Goal: Information Seeking & Learning: Check status

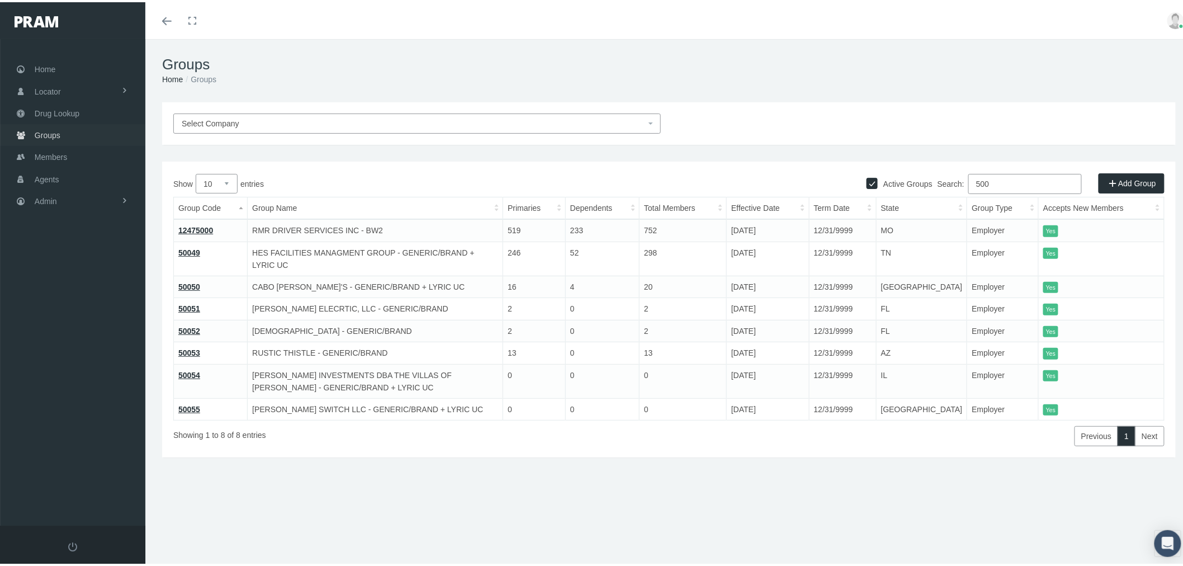
drag, startPoint x: 81, startPoint y: 126, endPoint x: 147, endPoint y: 140, distance: 67.6
click at [81, 126] on link "Groups" at bounding box center [72, 133] width 145 height 22
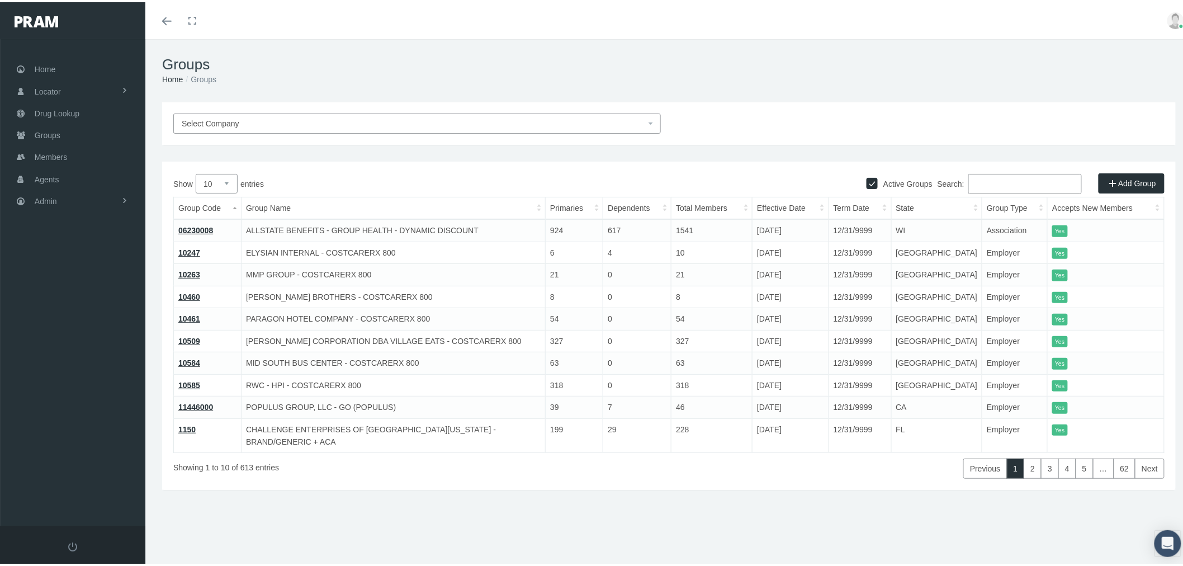
click at [1020, 181] on input "Search:" at bounding box center [1025, 182] width 114 height 20
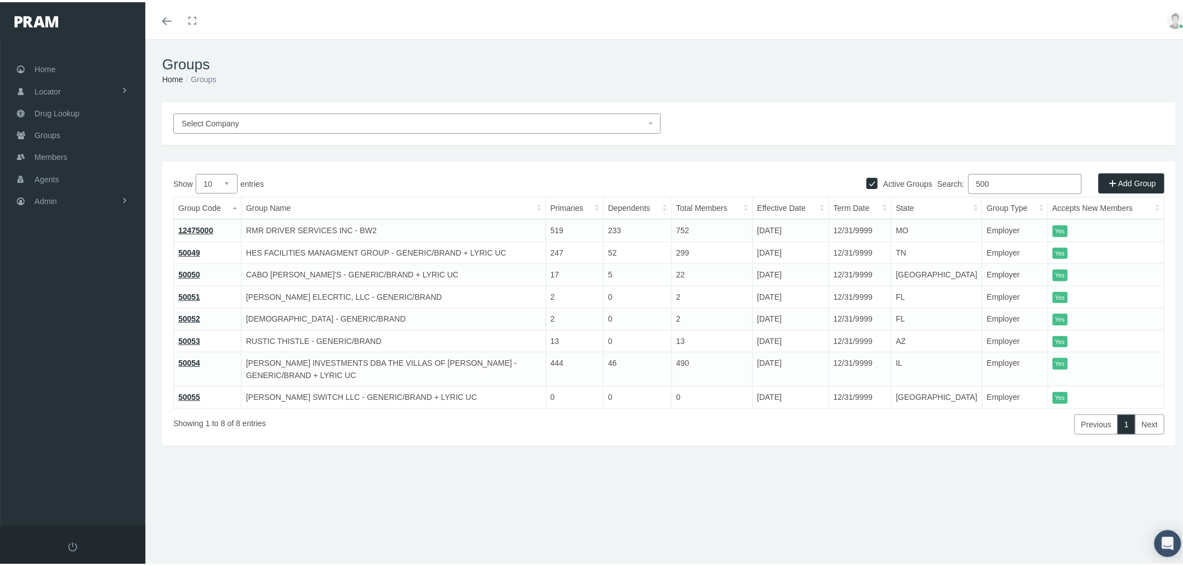
type input "500"
click at [75, 200] on link "Admin" at bounding box center [72, 199] width 145 height 22
click at [101, 380] on span "Eligibility File Uploads" at bounding box center [84, 387] width 76 height 19
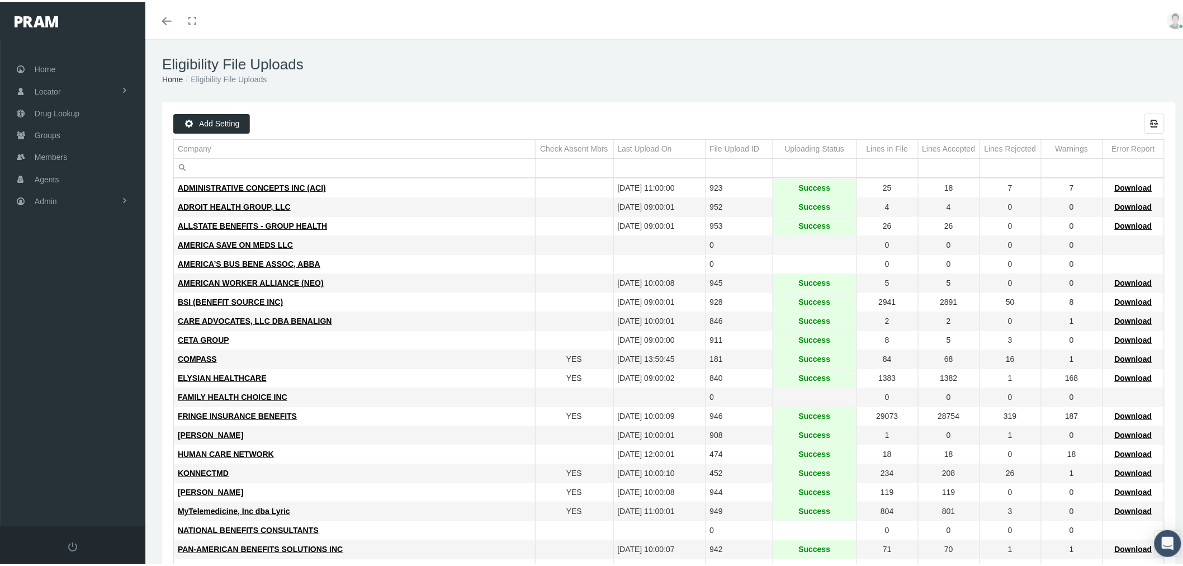
click at [259, 167] on input "Filter cell" at bounding box center [354, 166] width 361 height 18
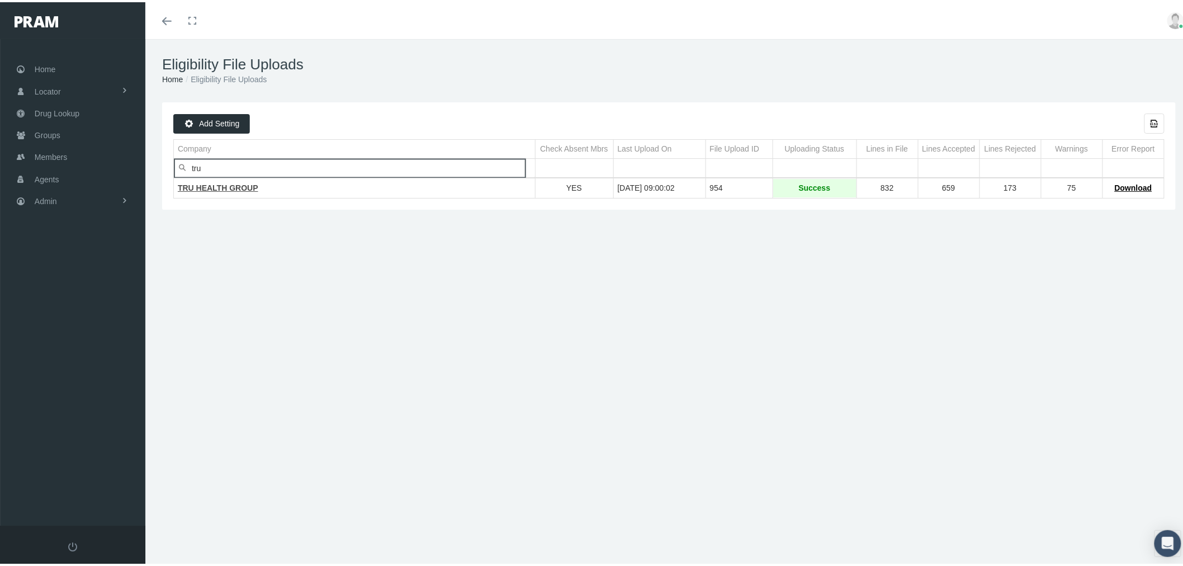
click at [248, 187] on span "TRU HEALTH GROUP" at bounding box center [218, 185] width 81 height 9
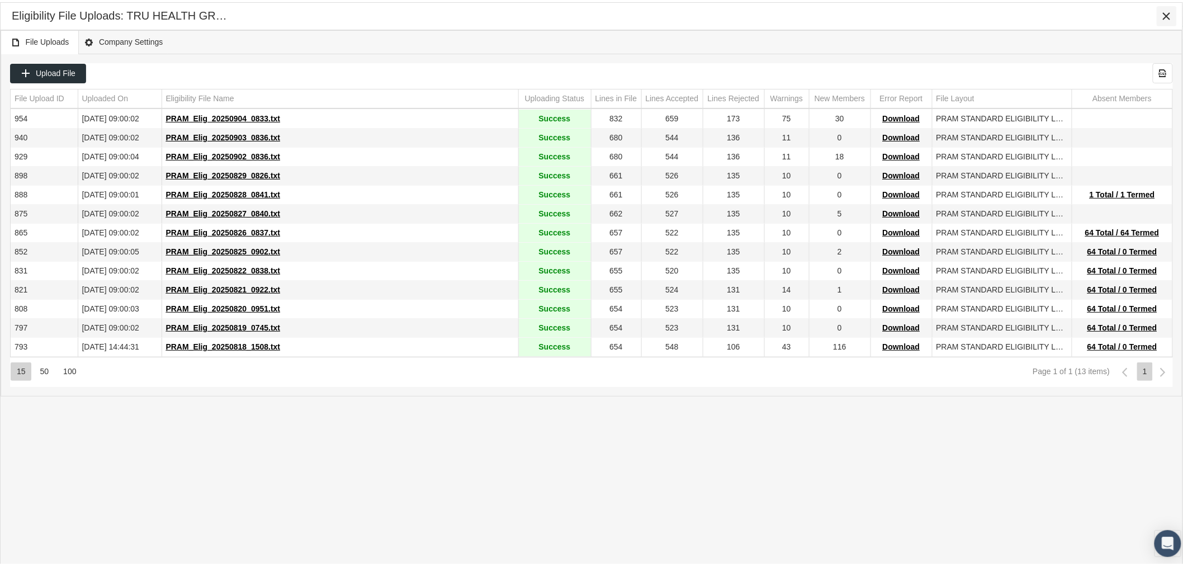
click at [1165, 14] on icon "Close" at bounding box center [1167, 14] width 10 height 10
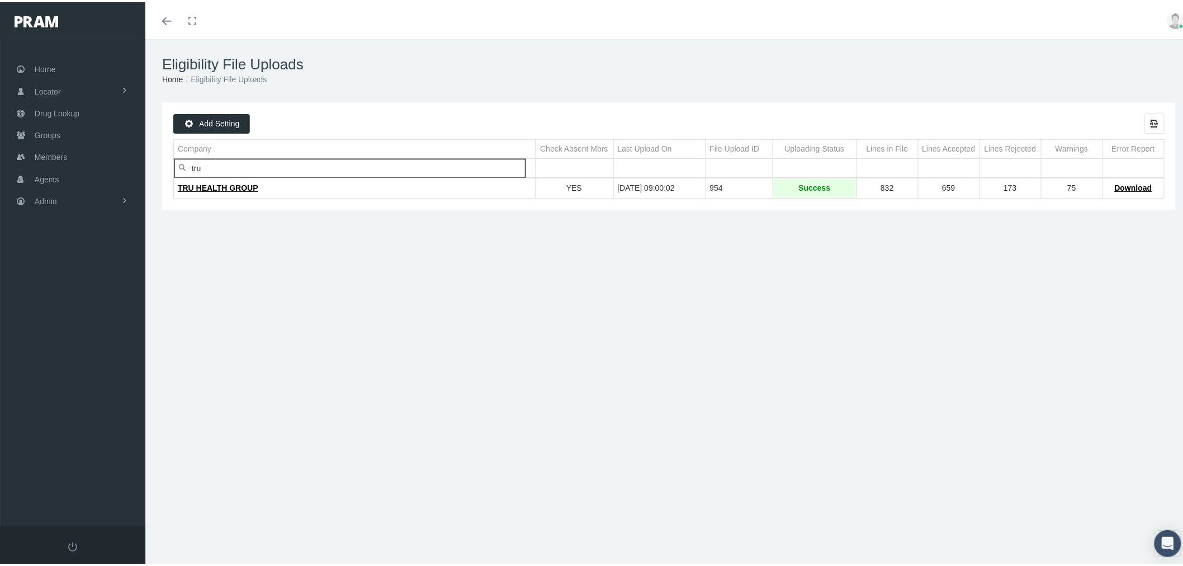
drag, startPoint x: 204, startPoint y: 167, endPoint x: 186, endPoint y: 166, distance: 18.5
click at [186, 166] on div "tru" at bounding box center [354, 166] width 361 height 18
click at [196, 187] on span "S&S HEALTHCARE" at bounding box center [214, 185] width 72 height 9
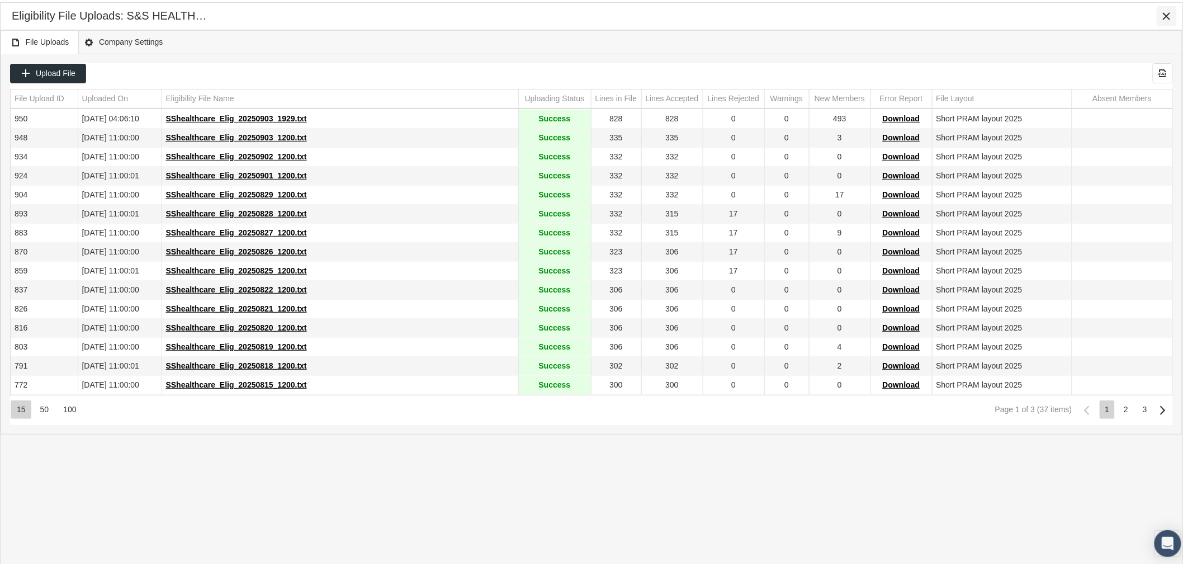
click at [1165, 15] on icon "Close" at bounding box center [1167, 14] width 10 height 10
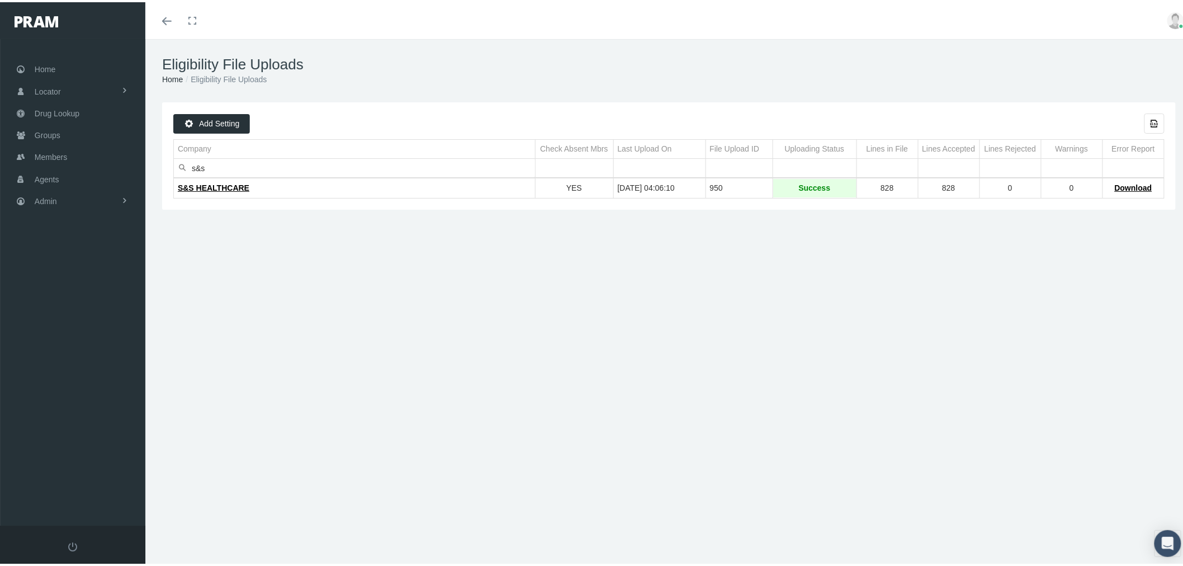
click at [260, 171] on input "s&s" at bounding box center [354, 166] width 361 height 18
drag, startPoint x: 266, startPoint y: 175, endPoint x: 257, endPoint y: 171, distance: 9.3
click at [253, 176] on div "S&S HEALTHCARE YES 09/04/2025 04:06:10 950 Success 828 828 0 0 Download" at bounding box center [668, 186] width 991 height 21
click at [255, 166] on input "s&s" at bounding box center [354, 166] width 361 height 18
type input "s"
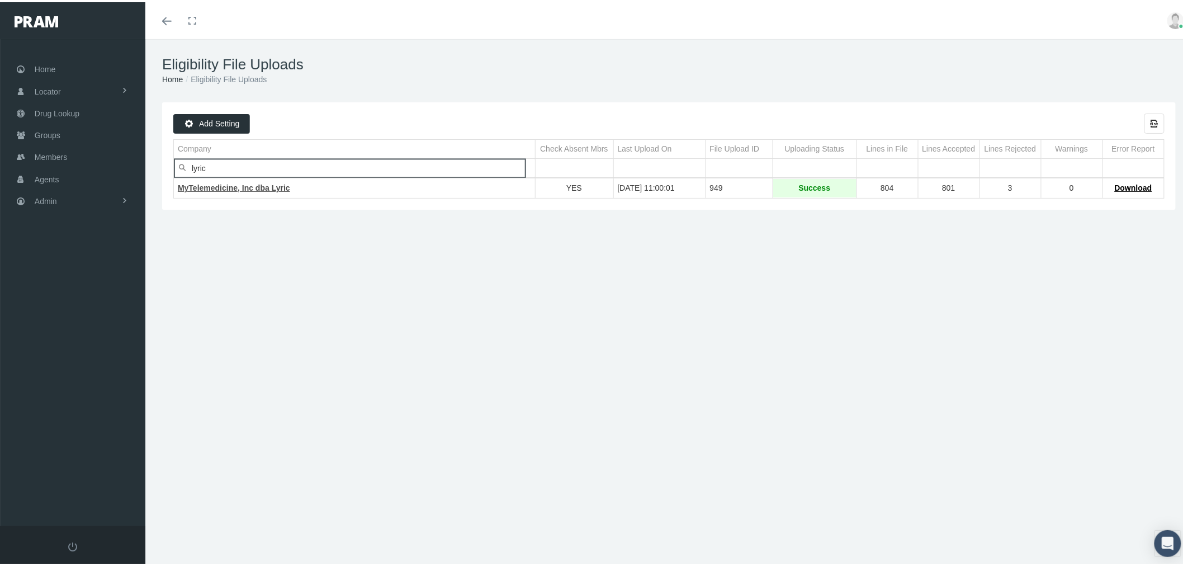
type input "lyric"
click at [248, 187] on span "MyTelemedicine, Inc dba Lyric" at bounding box center [234, 185] width 112 height 9
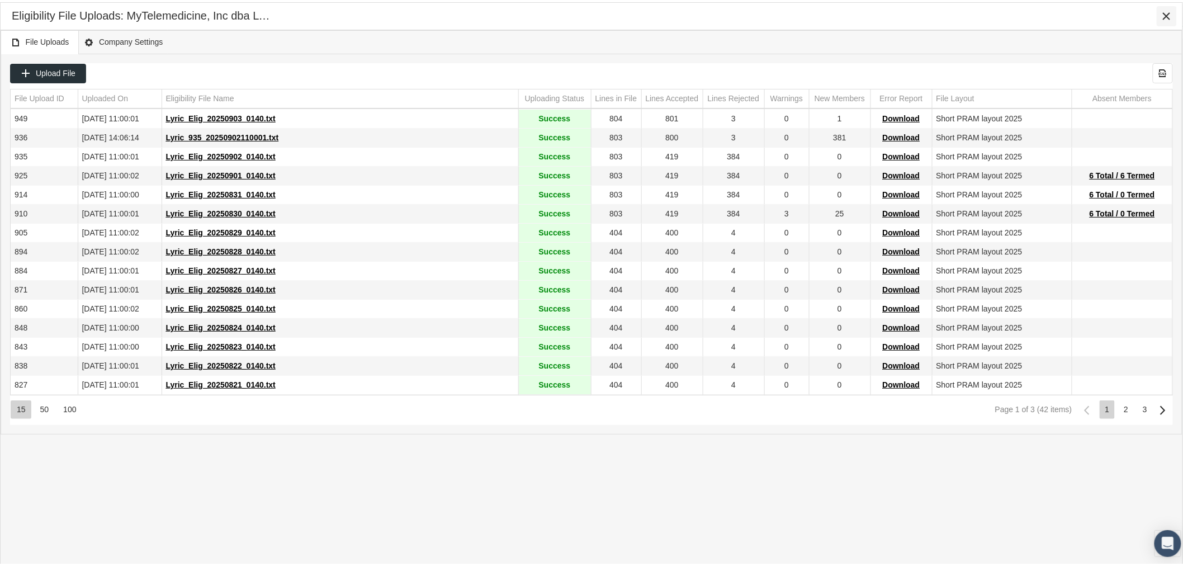
click at [1170, 11] on icon "Close" at bounding box center [1167, 14] width 10 height 10
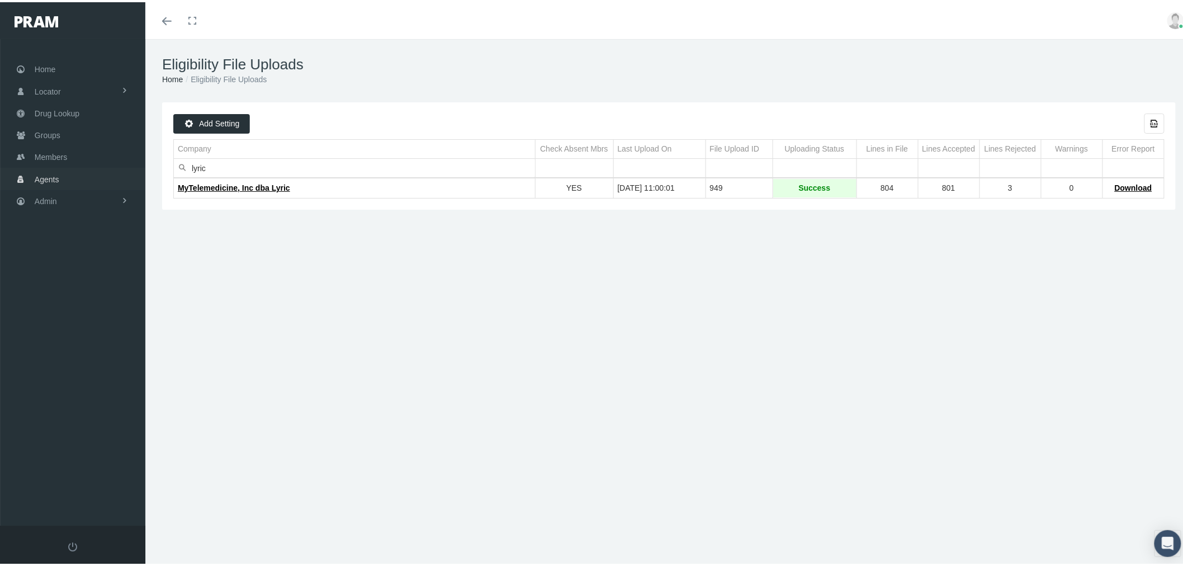
click at [91, 177] on link "Agents" at bounding box center [72, 177] width 145 height 22
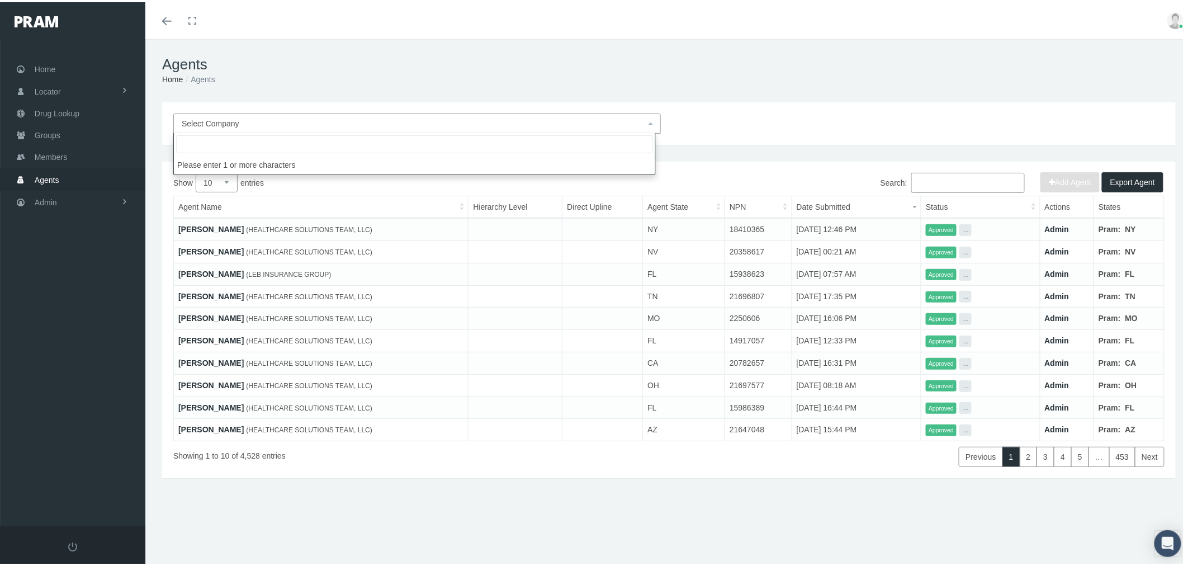
click at [398, 116] on span "Select Company" at bounding box center [414, 121] width 464 height 12
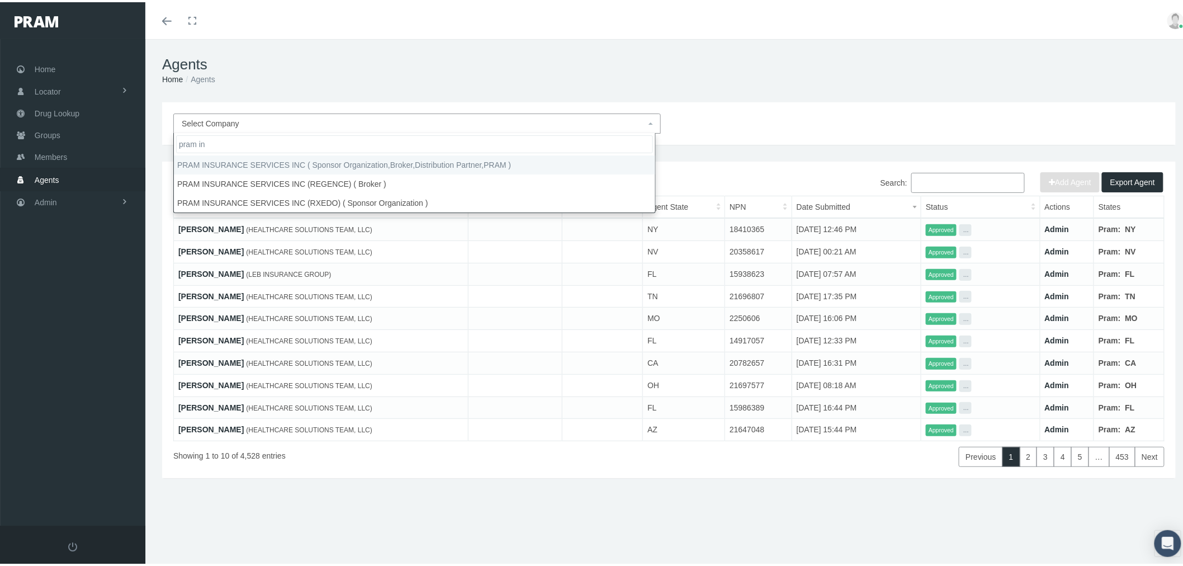
type input "pram in"
select select "53"
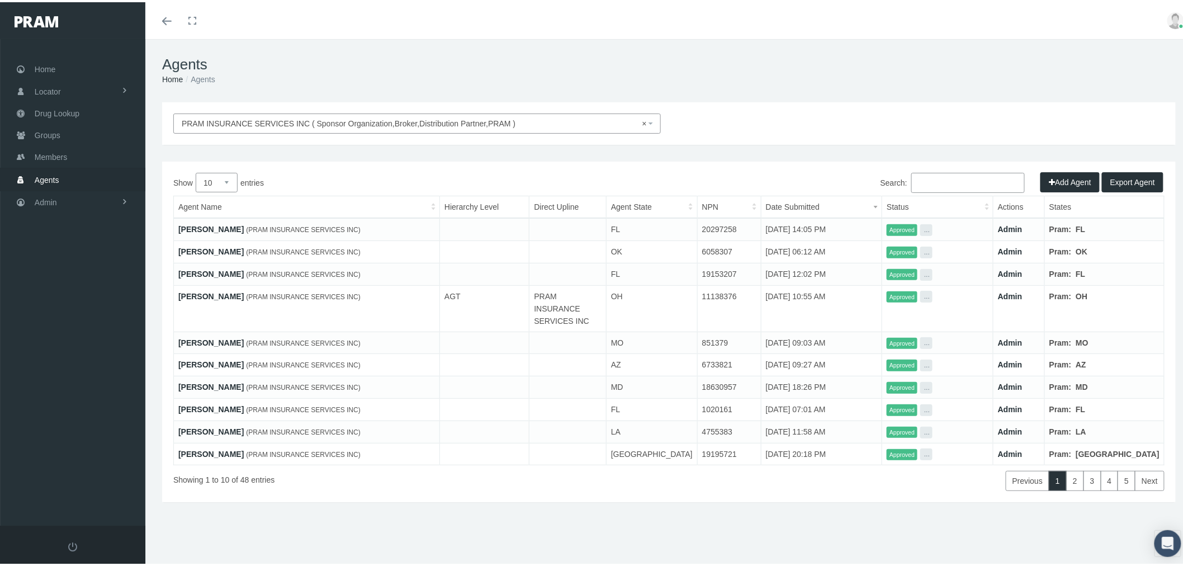
click at [930, 179] on input "Search:" at bounding box center [968, 181] width 114 height 20
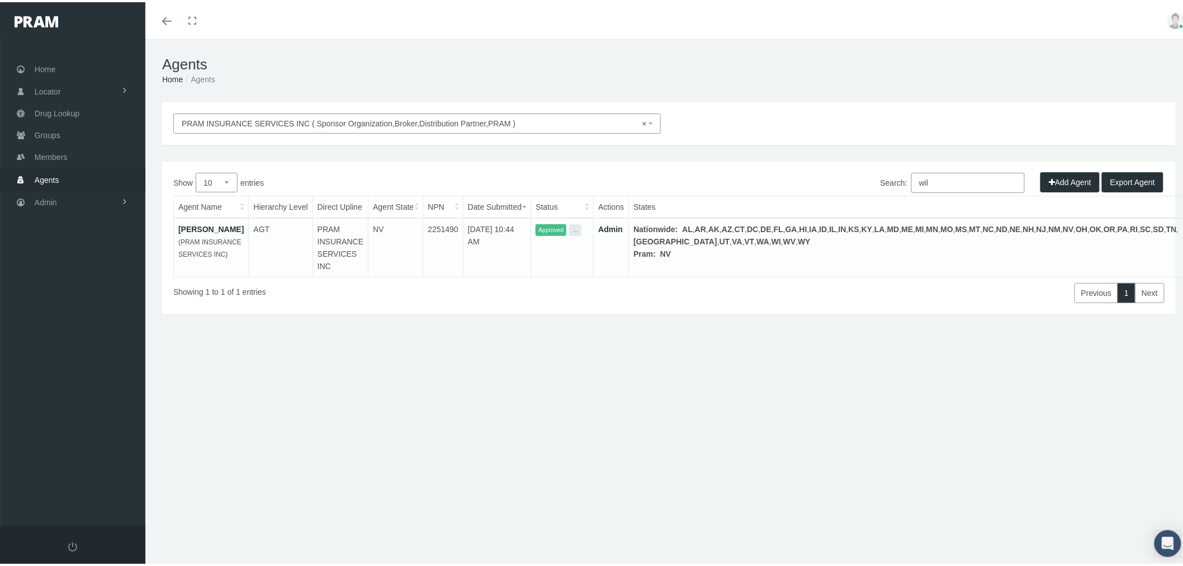
type input "wil"
click at [192, 228] on link "David Wilson" at bounding box center [210, 227] width 65 height 9
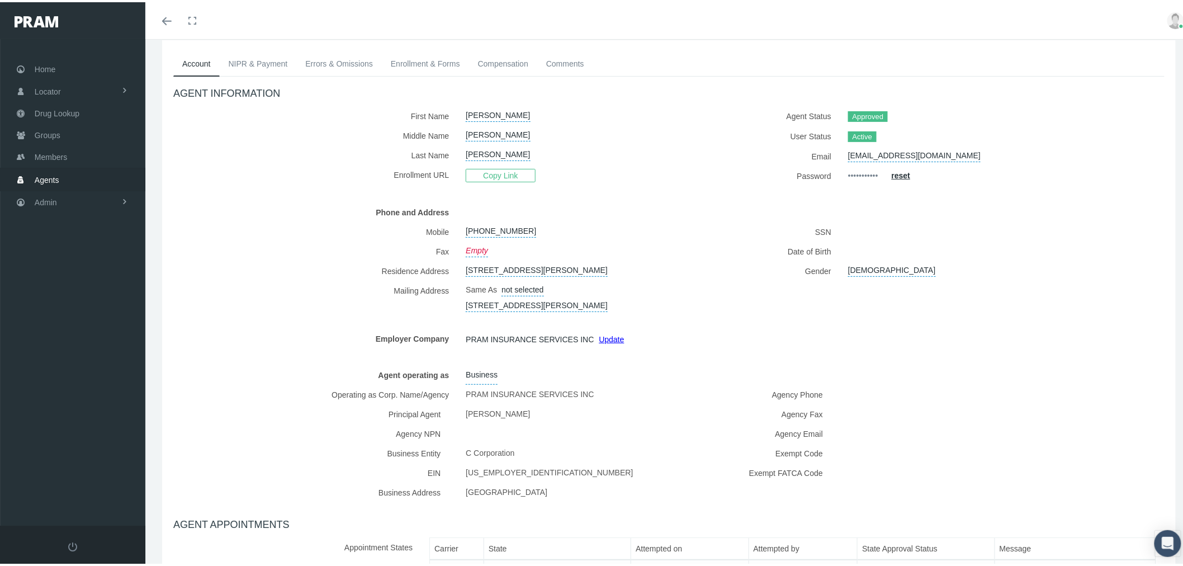
click at [261, 58] on link "NIPR & Payment" at bounding box center [258, 61] width 77 height 25
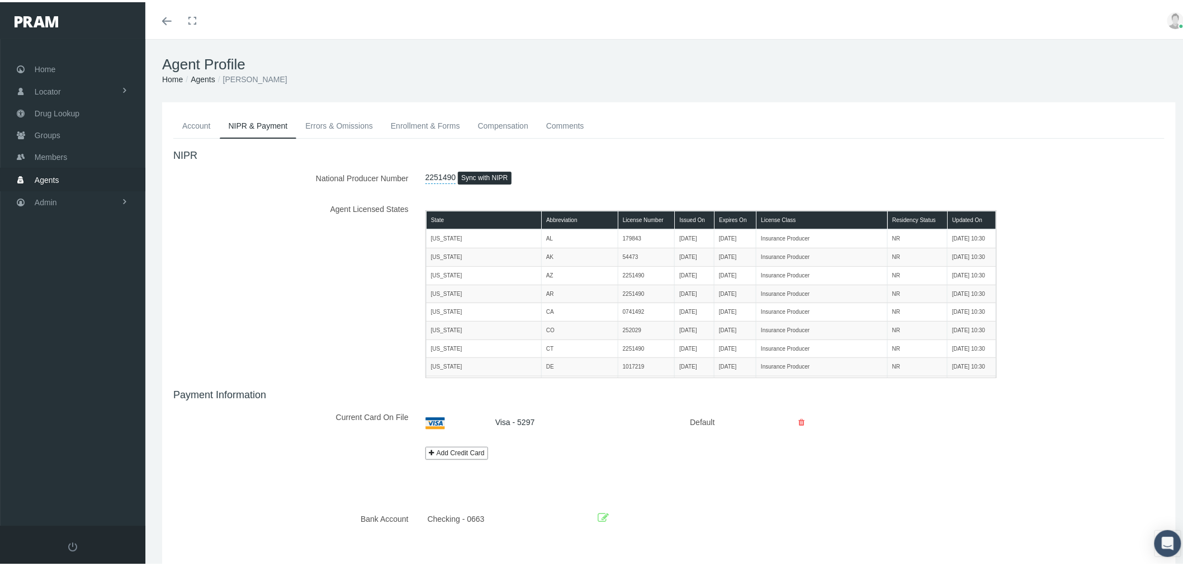
click at [206, 77] on link "Agents" at bounding box center [203, 77] width 25 height 9
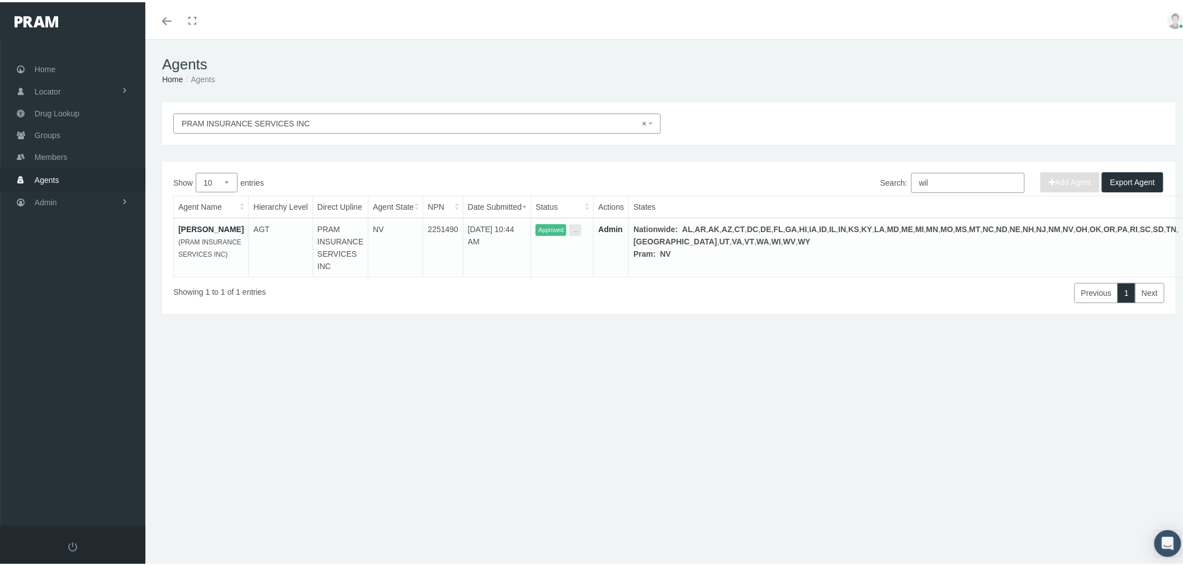
click at [248, 119] on span "× PRAM INSURANCE SERVICES INC" at bounding box center [414, 121] width 464 height 12
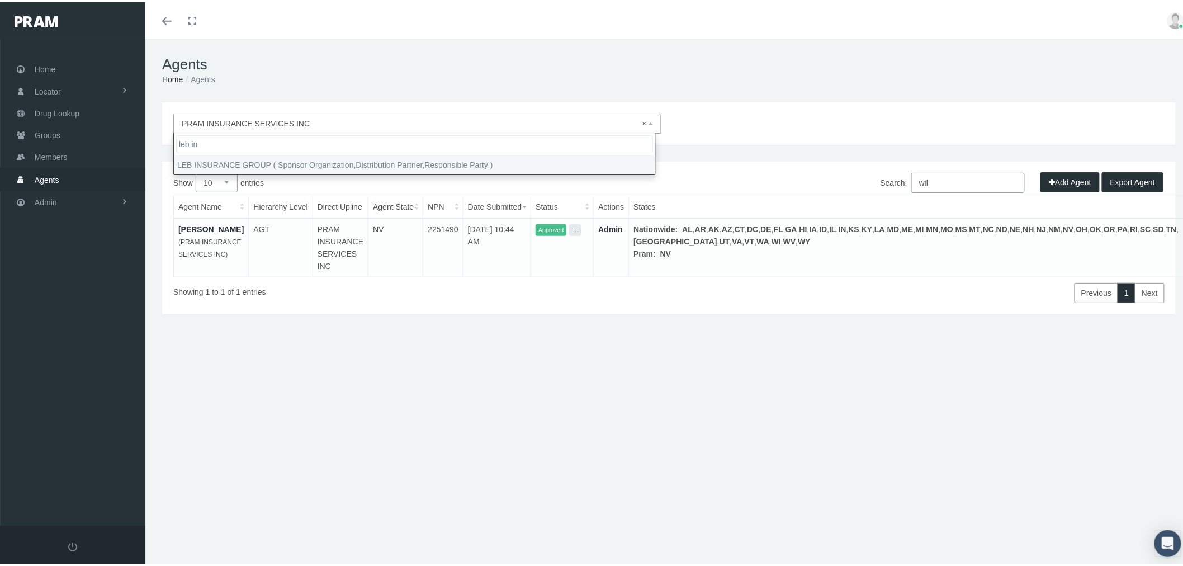
type input "leb in"
select select "4760"
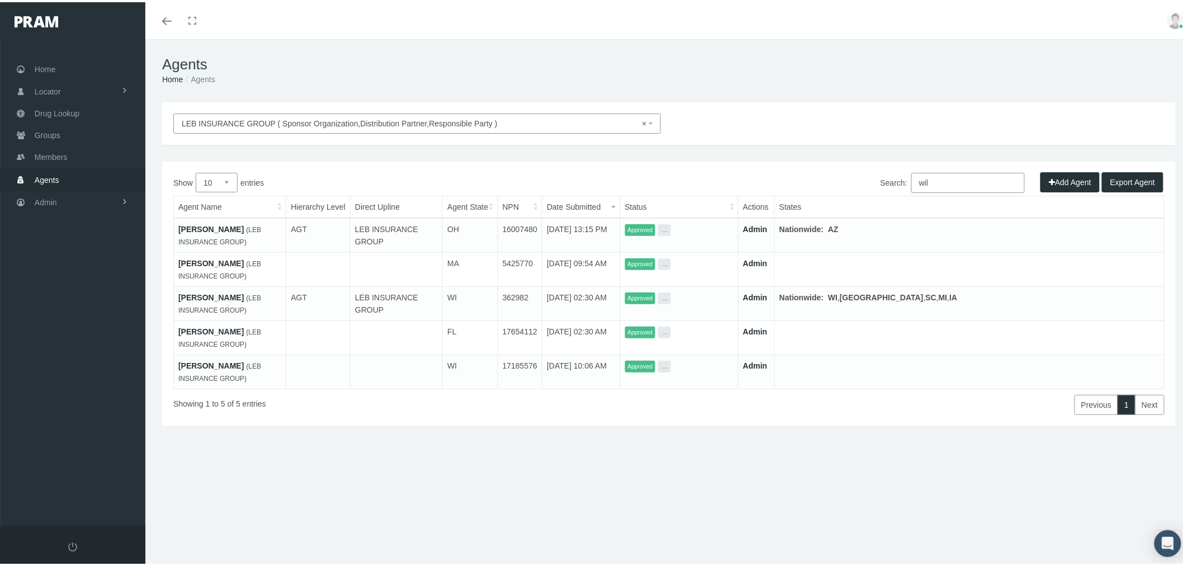
drag, startPoint x: 939, startPoint y: 182, endPoint x: 879, endPoint y: 170, distance: 61.5
click at [879, 171] on div "Search: wil" at bounding box center [917, 182] width 496 height 23
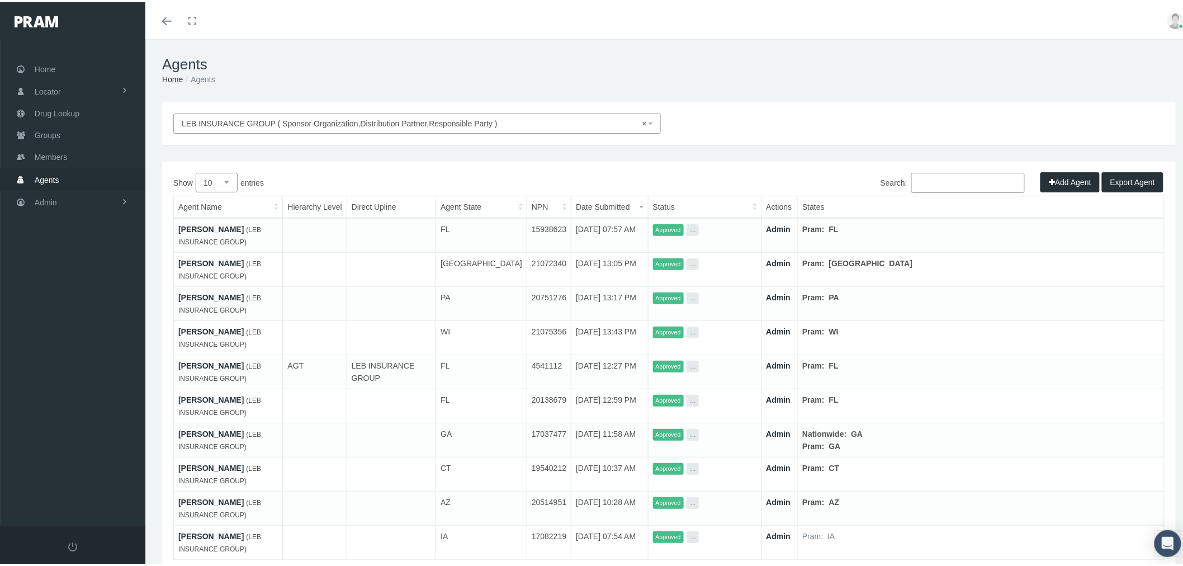
scroll to position [76, 0]
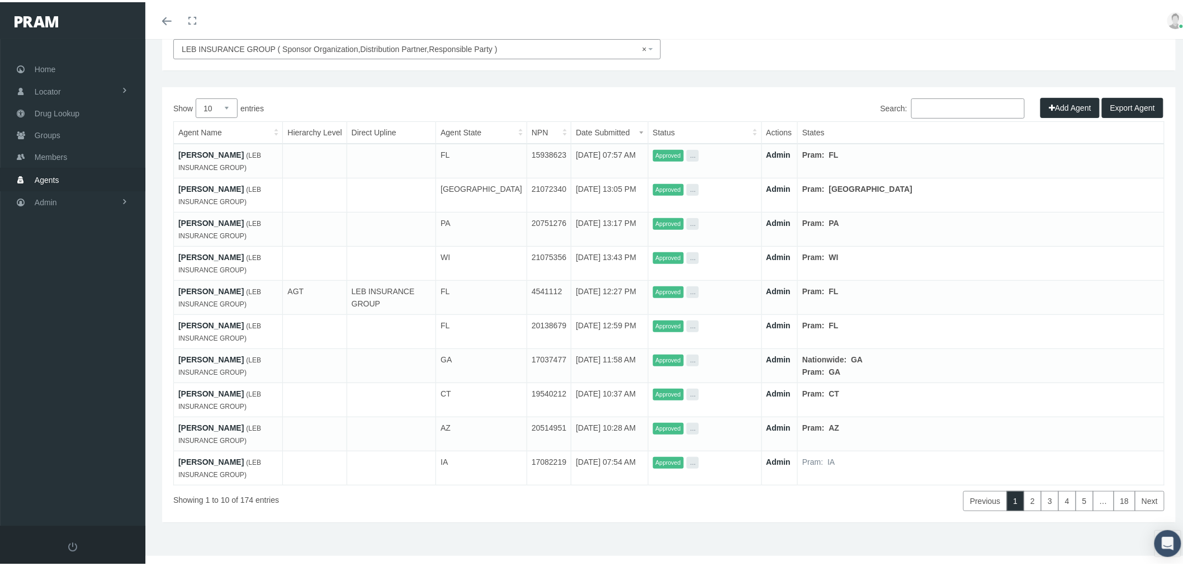
click at [220, 358] on link "MICHAEL NAIL" at bounding box center [210, 357] width 65 height 9
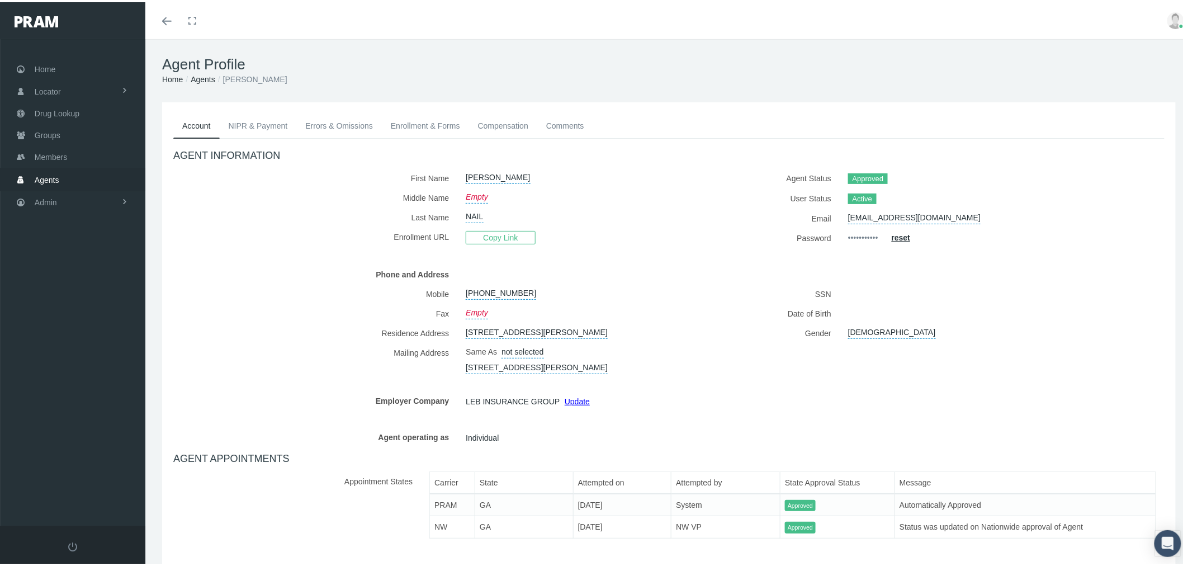
click at [259, 121] on link "NIPR & Payment" at bounding box center [258, 123] width 77 height 25
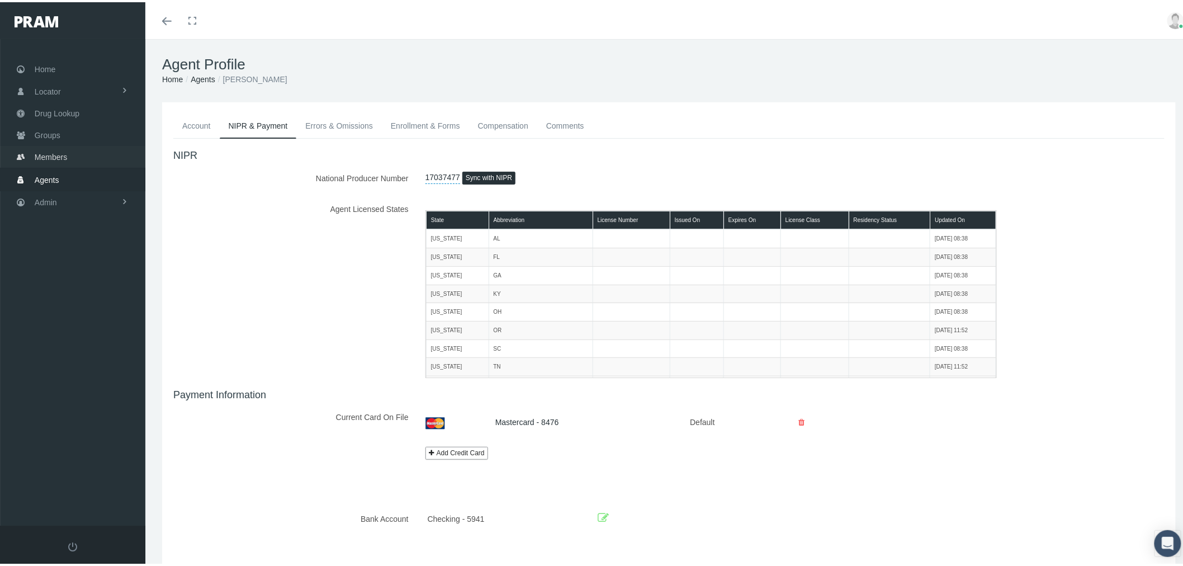
click at [87, 154] on link "Members" at bounding box center [72, 155] width 145 height 22
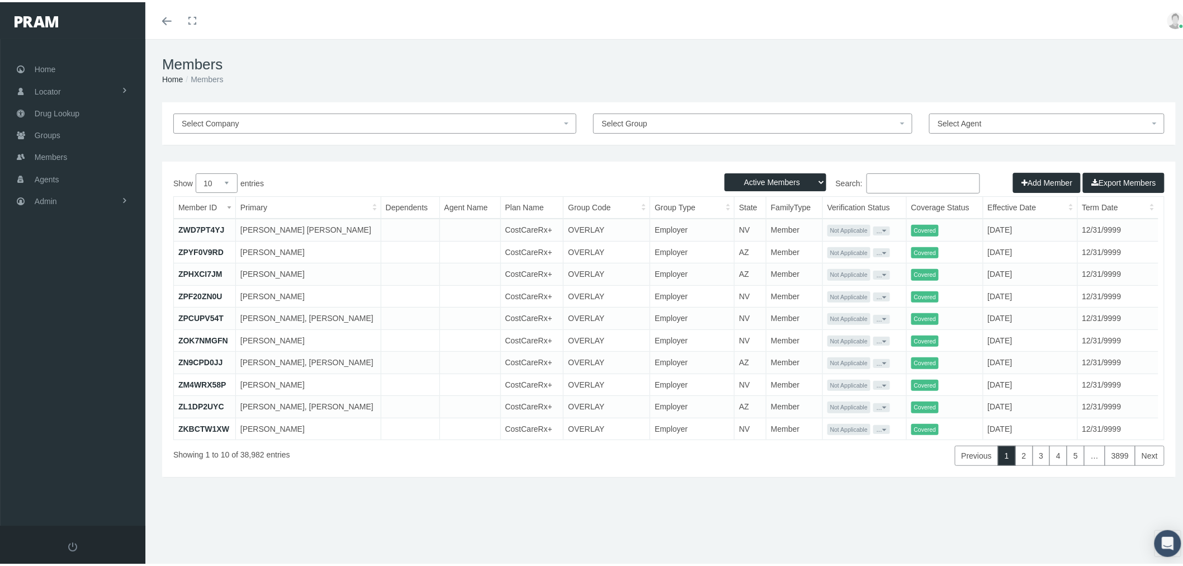
click at [899, 183] on input "Search:" at bounding box center [924, 181] width 114 height 20
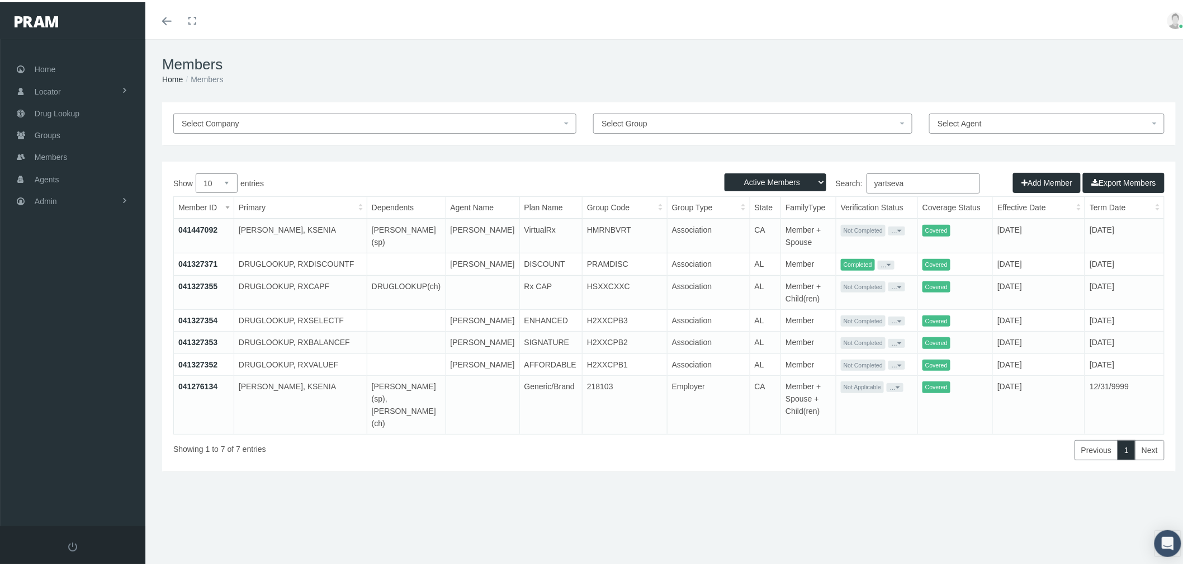
type input "yartseva"
click at [190, 226] on link "041447092" at bounding box center [197, 227] width 39 height 9
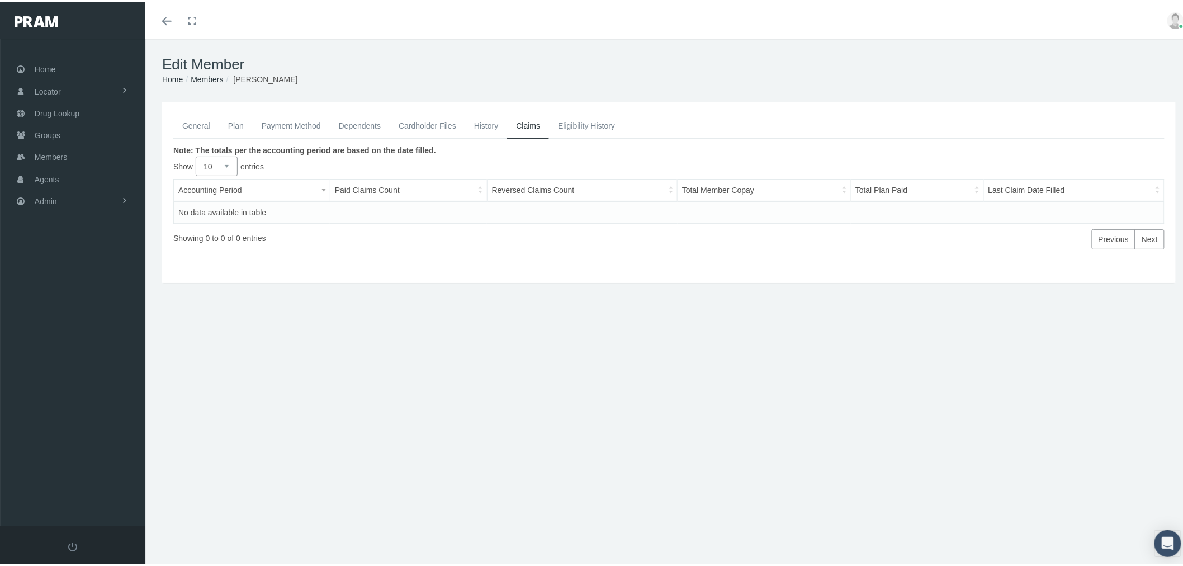
click at [479, 124] on link "History" at bounding box center [486, 123] width 42 height 25
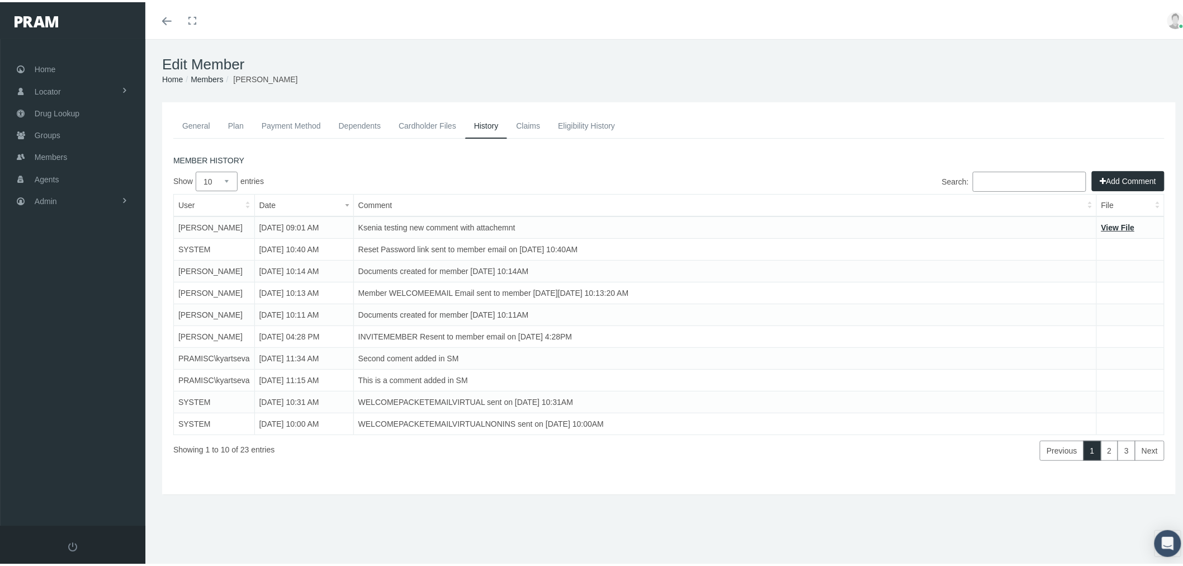
drag, startPoint x: 365, startPoint y: 247, endPoint x: 625, endPoint y: 249, distance: 260.0
click at [623, 247] on td "Reset Password link sent to member email on [DATE] 10:40AM" at bounding box center [724, 248] width 743 height 22
